Goal: Navigation & Orientation: Find specific page/section

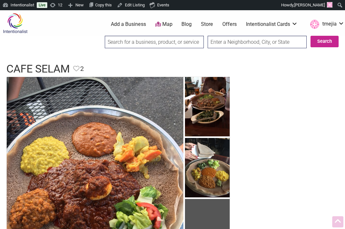
scroll to position [10, 0]
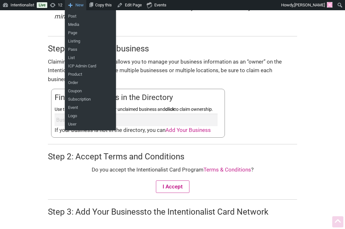
scroll to position [217, 0]
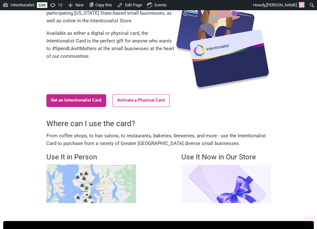
scroll to position [127, 0]
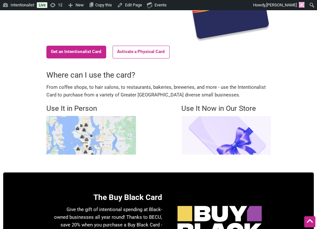
click at [118, 143] on img at bounding box center [90, 135] width 89 height 39
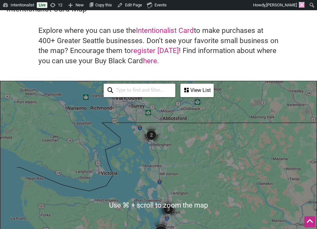
scroll to position [8, 0]
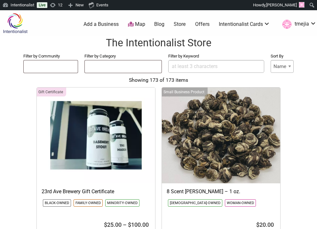
select select
